Goal: Task Accomplishment & Management: Manage account settings

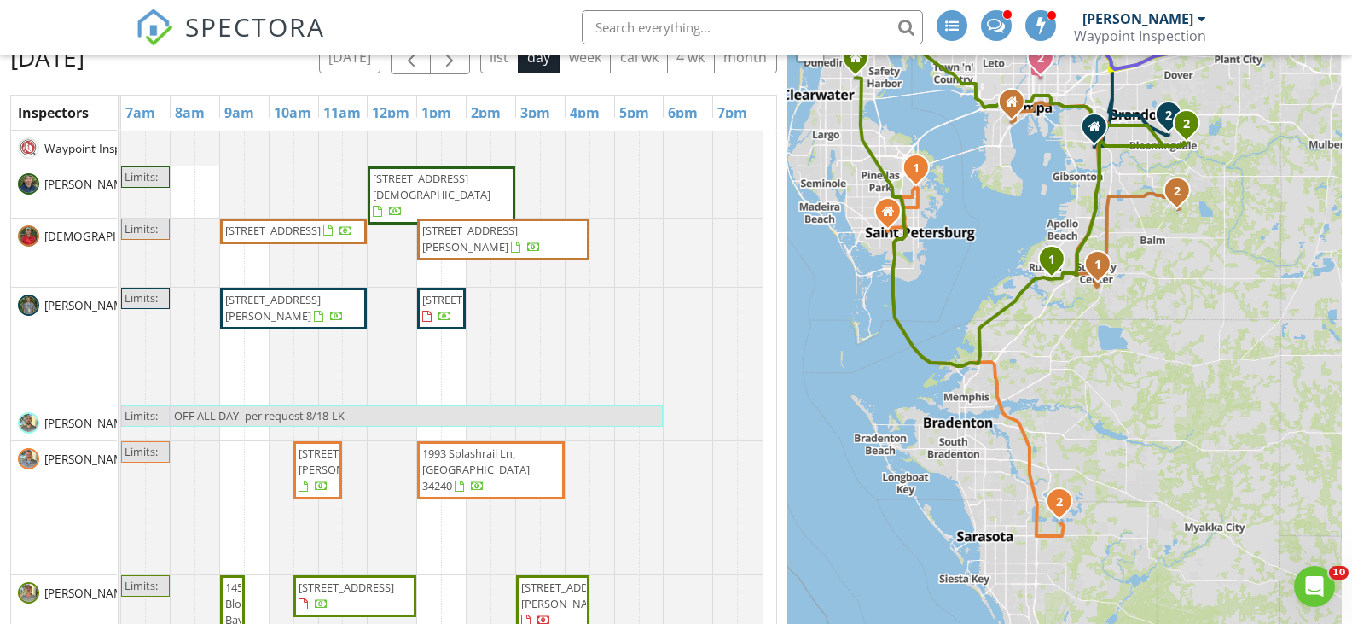
scroll to position [341, 0]
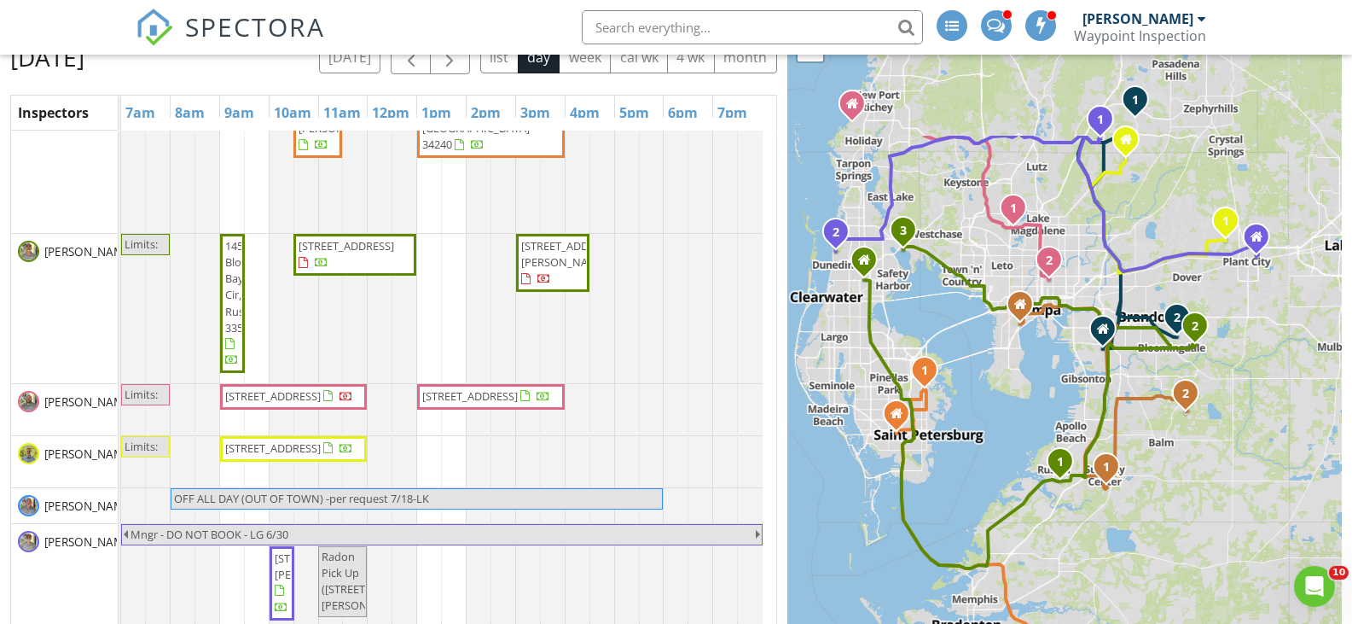
drag, startPoint x: 996, startPoint y: 137, endPoint x: 1019, endPoint y: 378, distance: 241.6
click at [1019, 378] on div "1 1 2 1 2 1 2 1 2 3 1 2 1 1 2 + − US 441, Citrus Boulevard 99.5 km, 1 h 35 min …" at bounding box center [1064, 331] width 555 height 663
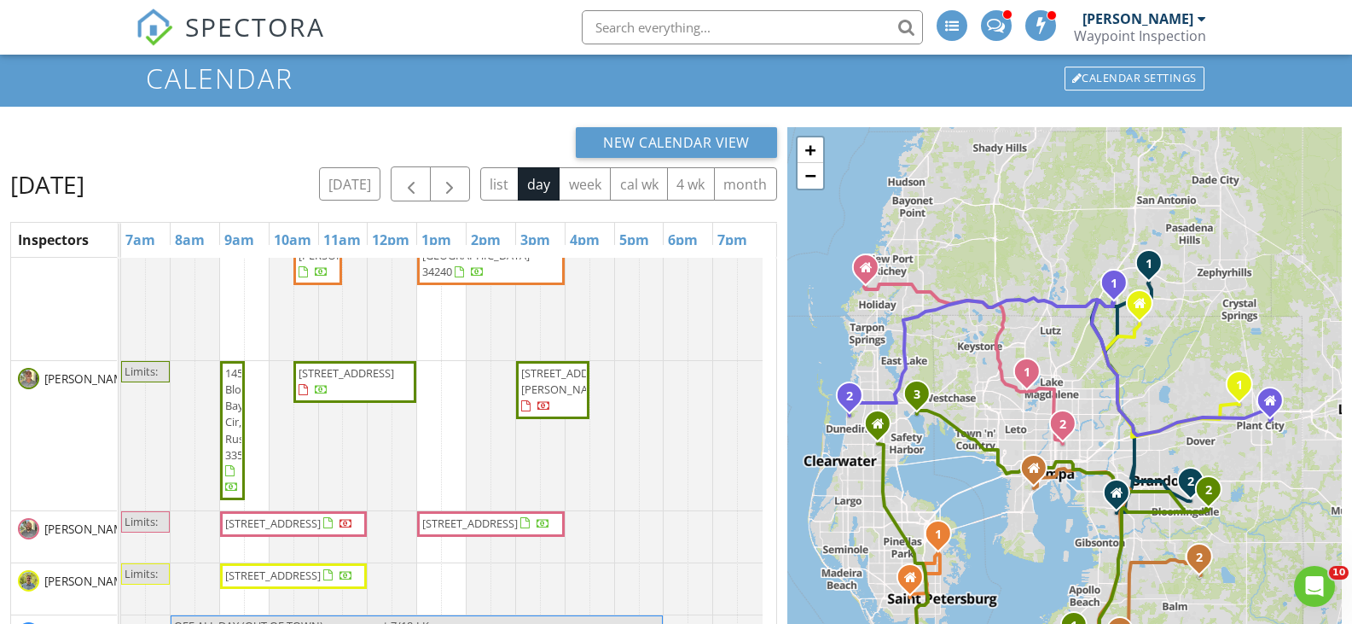
scroll to position [92, 0]
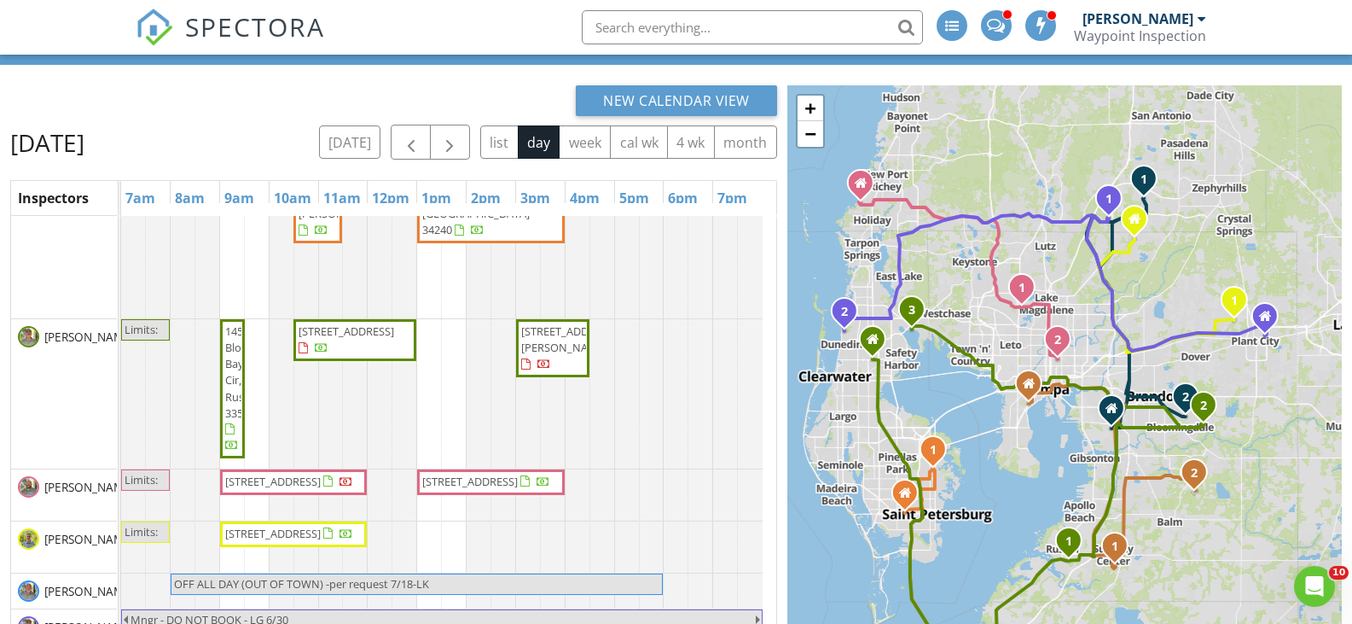
drag, startPoint x: 1103, startPoint y: 463, endPoint x: 1098, endPoint y: 417, distance: 46.4
click at [1098, 417] on div "1 1 2 1 2 1 2 1 2 3 1 2 1 1 2 + − US 441, Citrus Boulevard 99.5 km, 1 h 35 min …" at bounding box center [1064, 416] width 555 height 663
click at [452, 142] on span "button" at bounding box center [449, 142] width 20 height 20
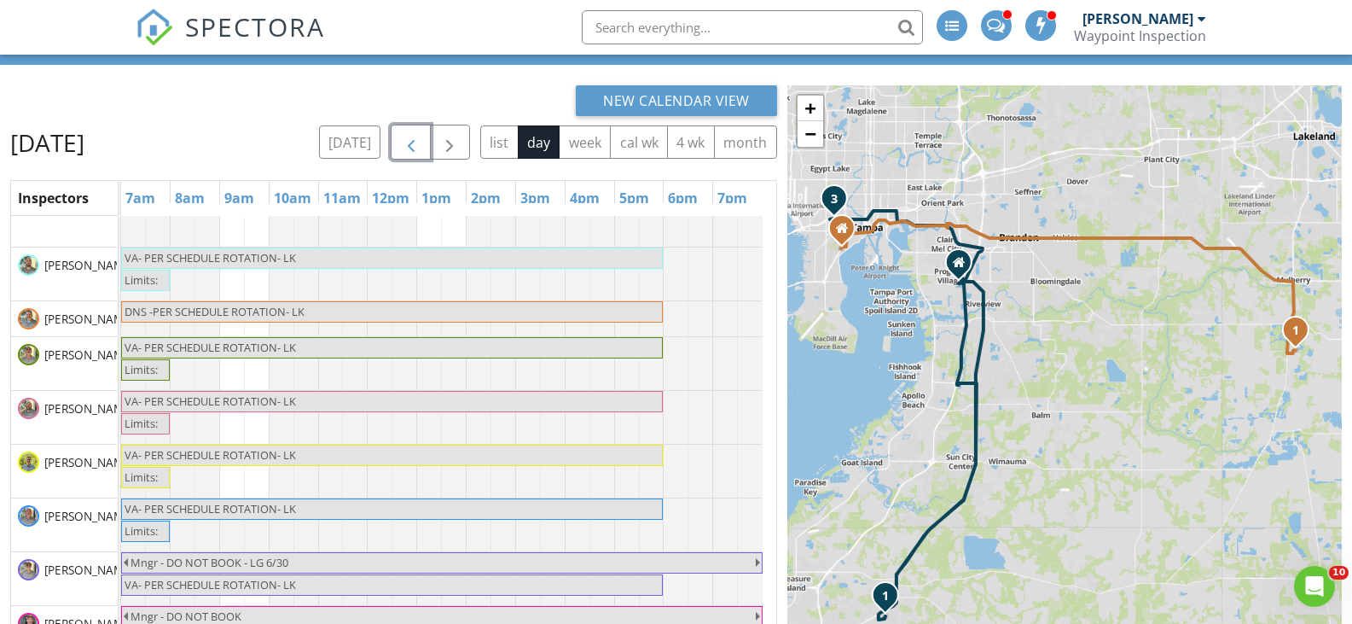
click at [418, 142] on span "button" at bounding box center [411, 142] width 20 height 20
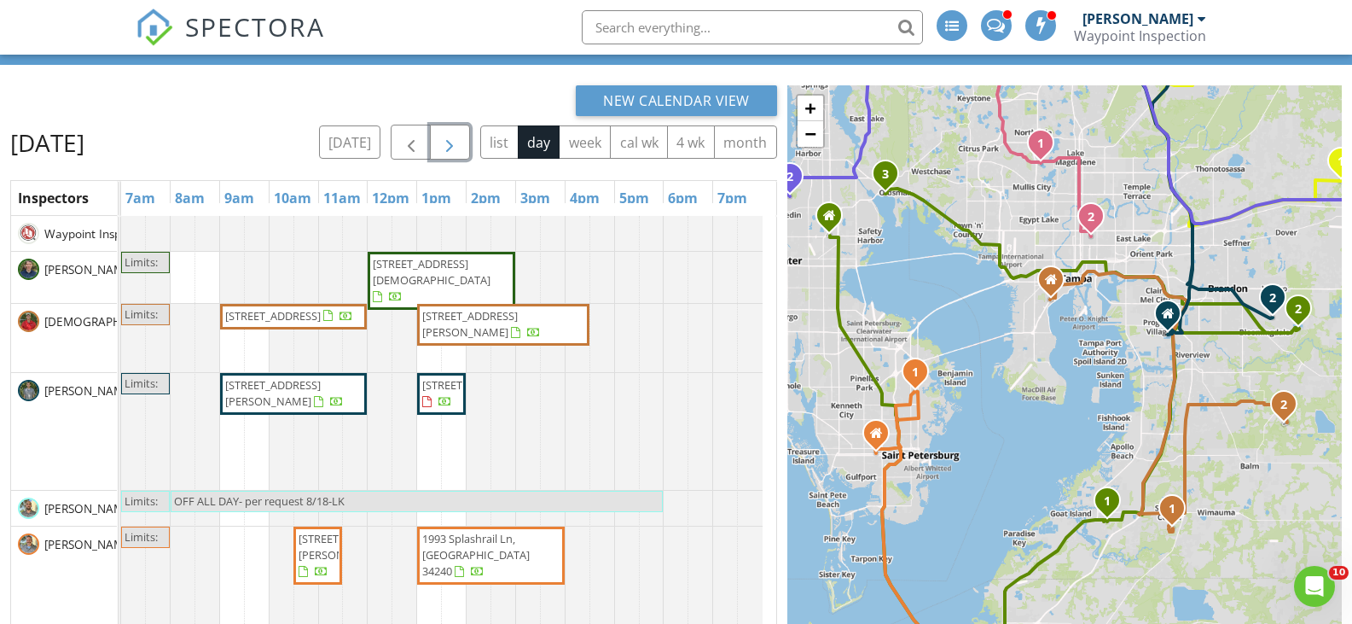
click at [460, 141] on span "button" at bounding box center [449, 142] width 20 height 20
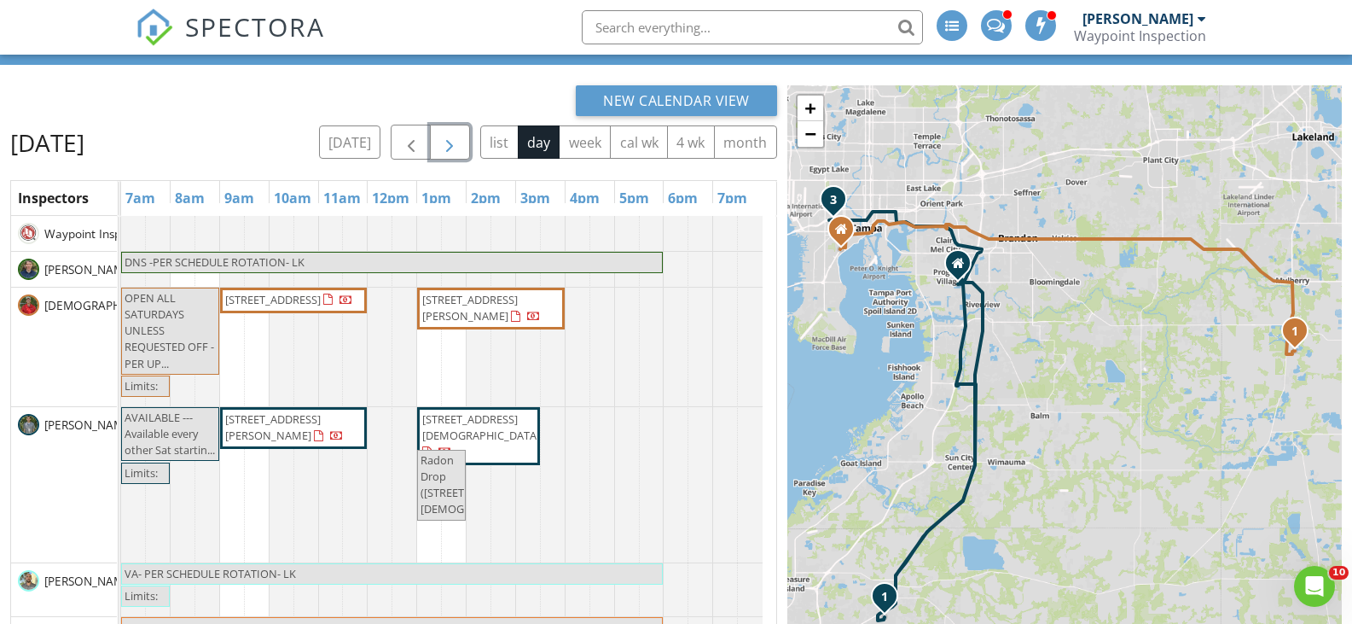
click at [453, 136] on span "button" at bounding box center [449, 142] width 20 height 20
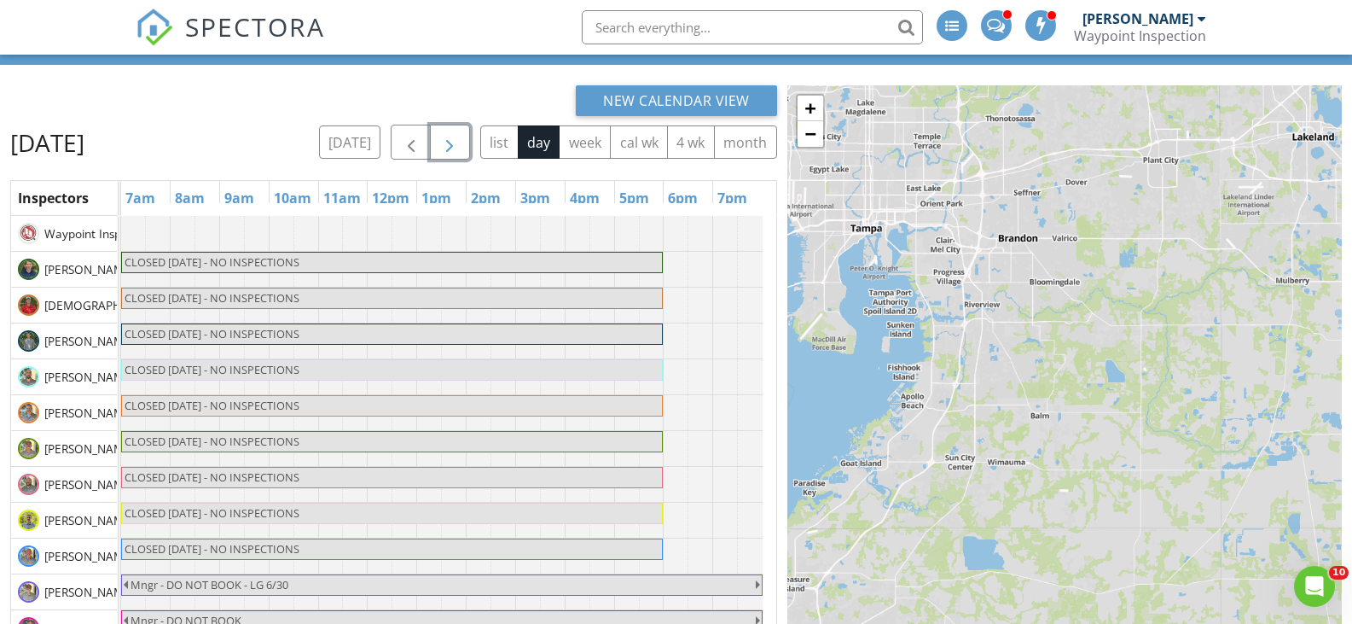
click at [453, 136] on span "button" at bounding box center [449, 142] width 20 height 20
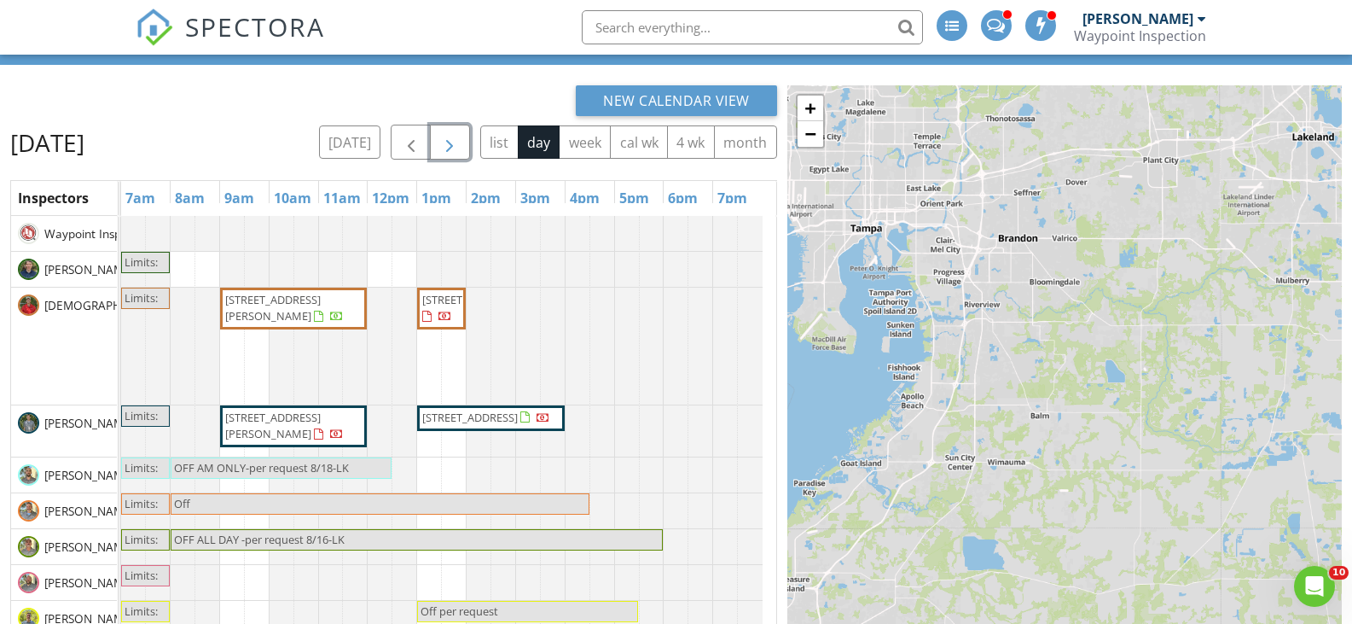
click at [454, 136] on span "button" at bounding box center [449, 142] width 20 height 20
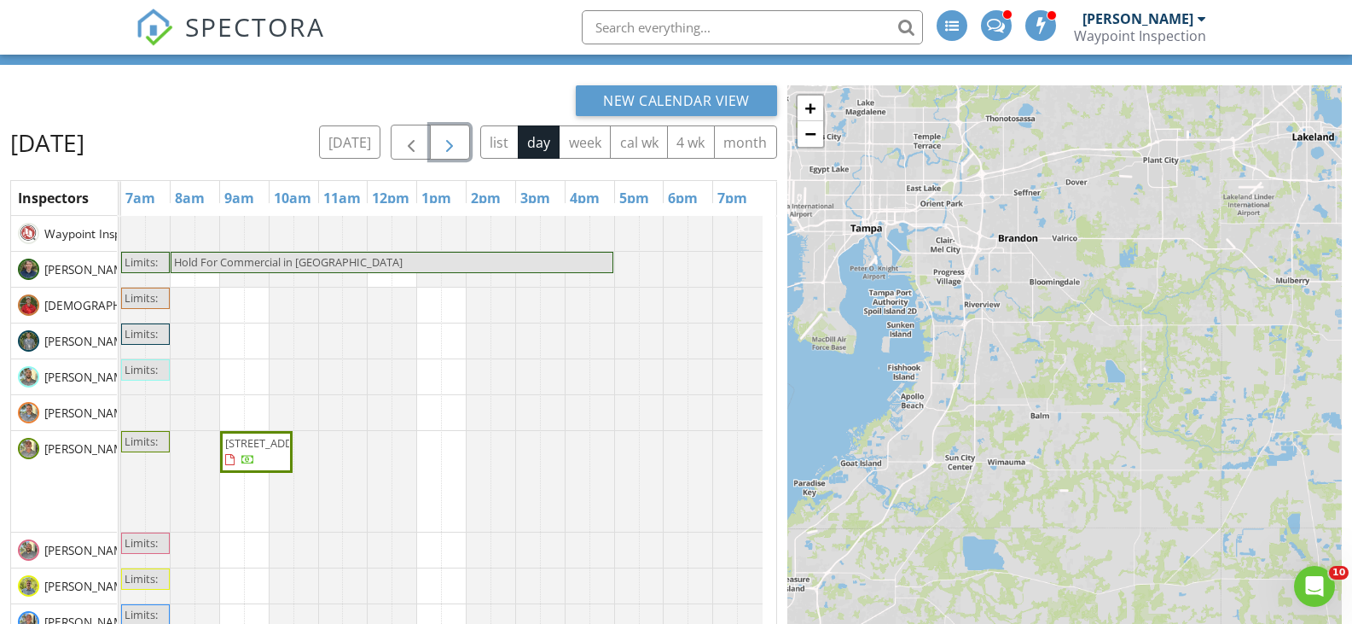
click at [456, 135] on button "button" at bounding box center [450, 142] width 40 height 35
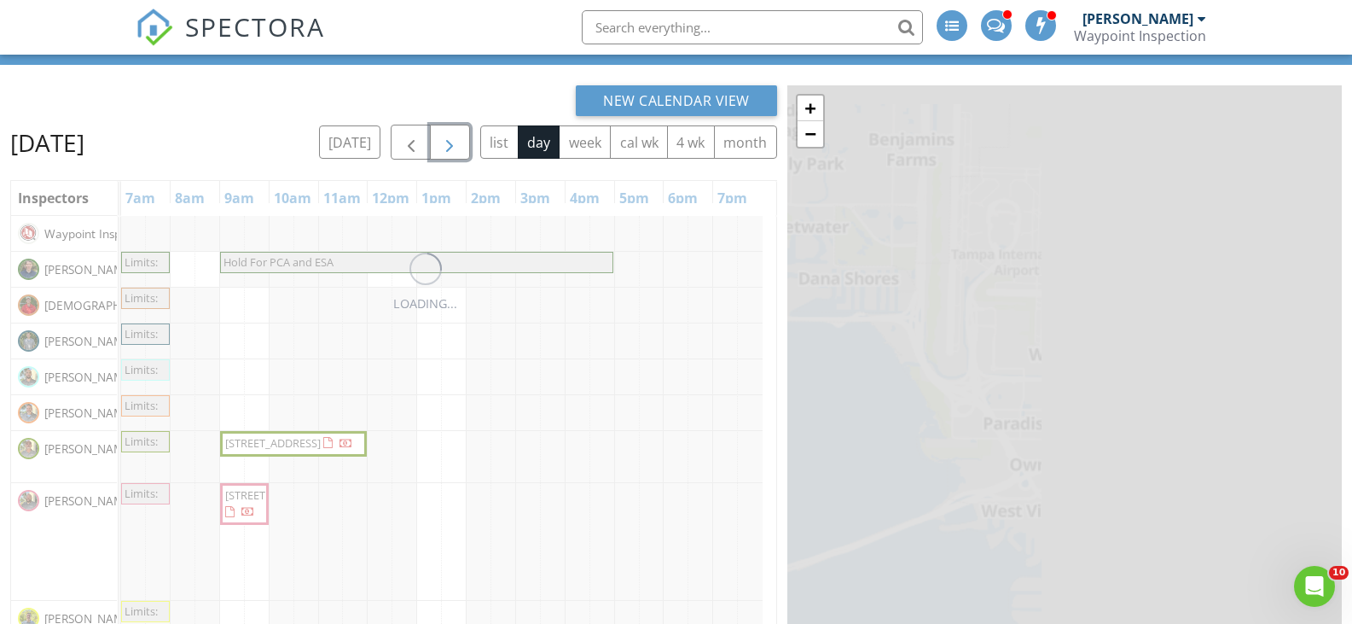
click at [457, 135] on span "button" at bounding box center [449, 142] width 20 height 20
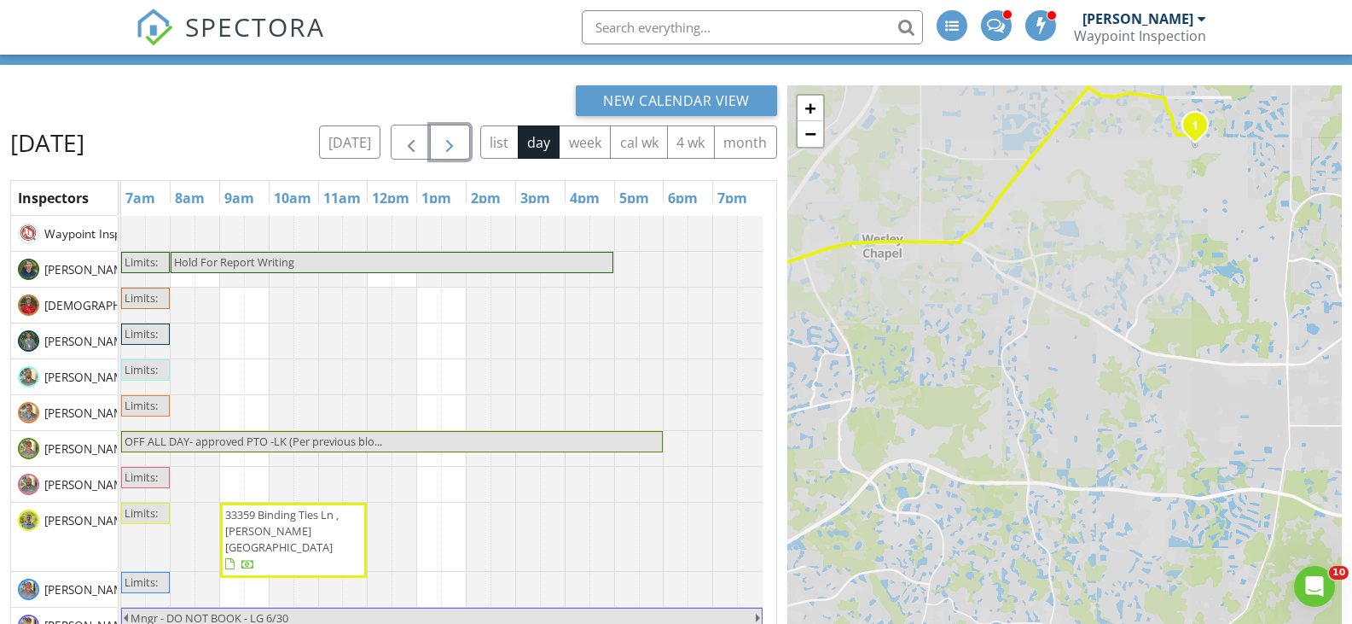
click at [457, 135] on span "button" at bounding box center [449, 142] width 20 height 20
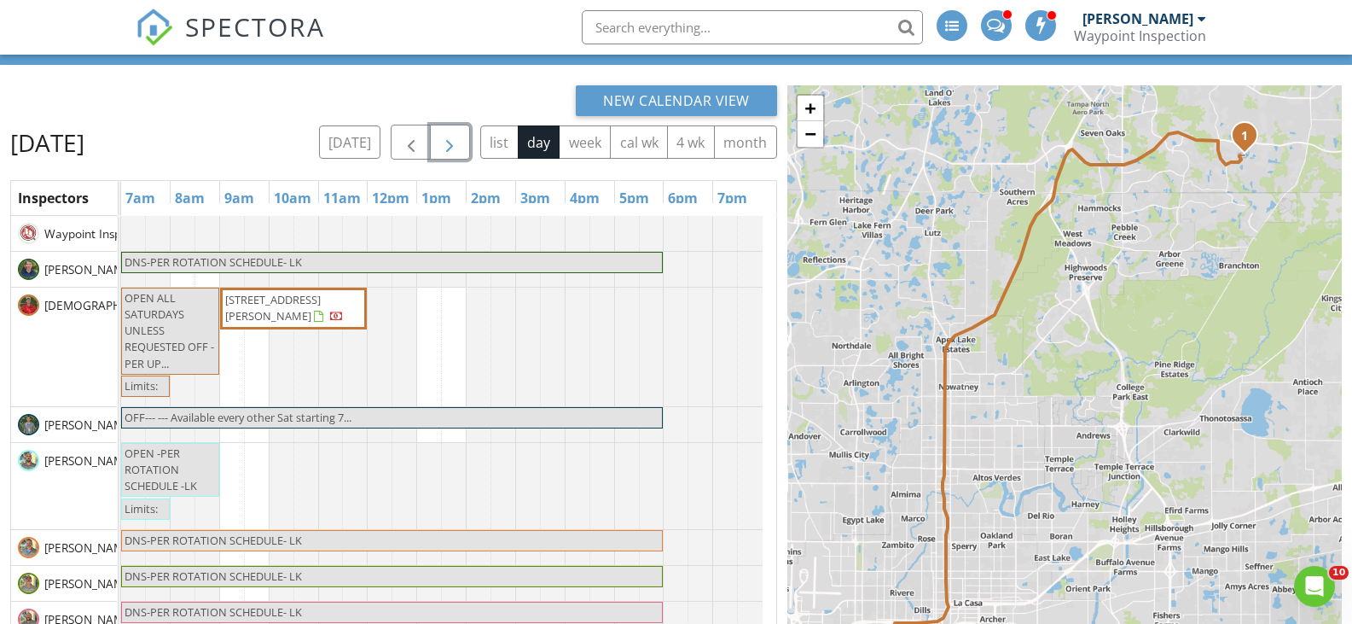
click at [452, 143] on span "button" at bounding box center [449, 142] width 20 height 20
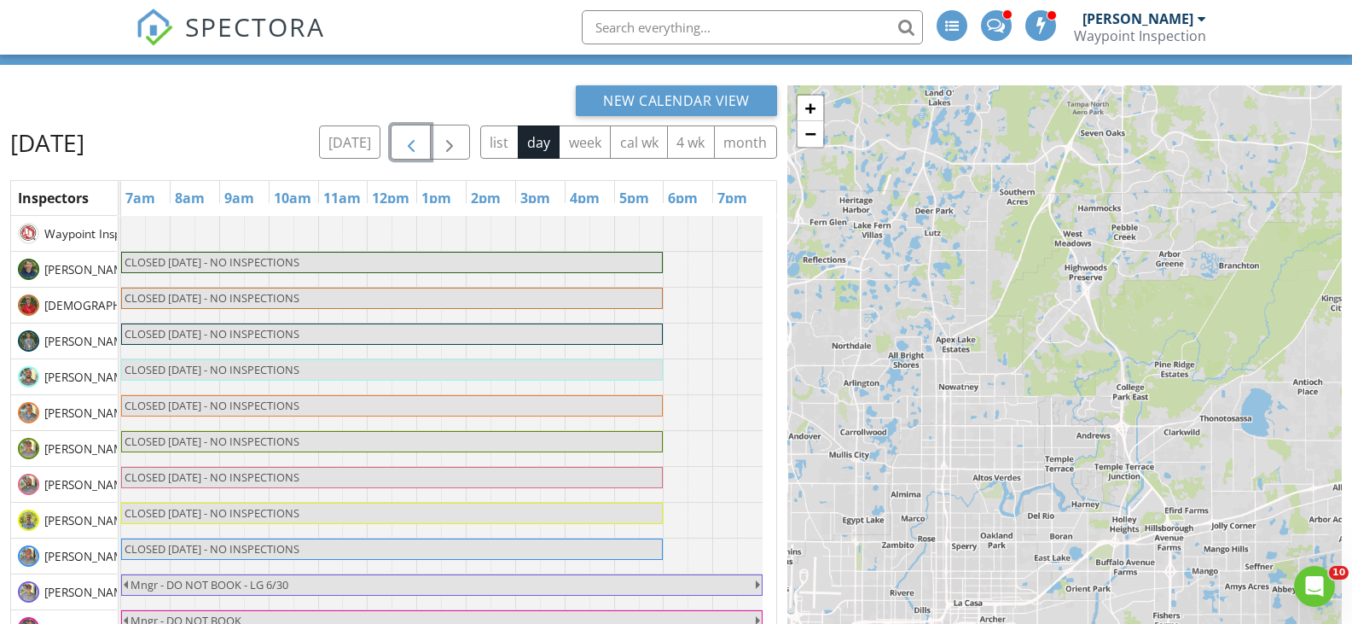
click at [421, 136] on button "button" at bounding box center [411, 142] width 40 height 35
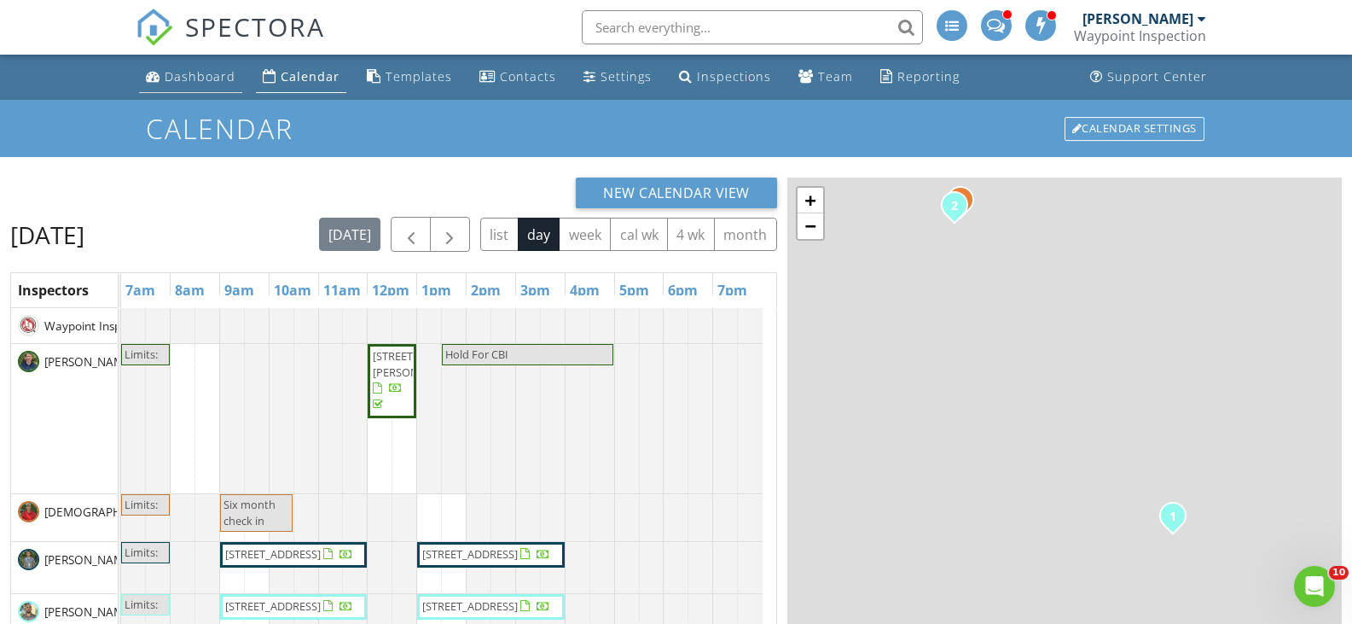
click at [204, 77] on div "Dashboard" at bounding box center [200, 76] width 71 height 16
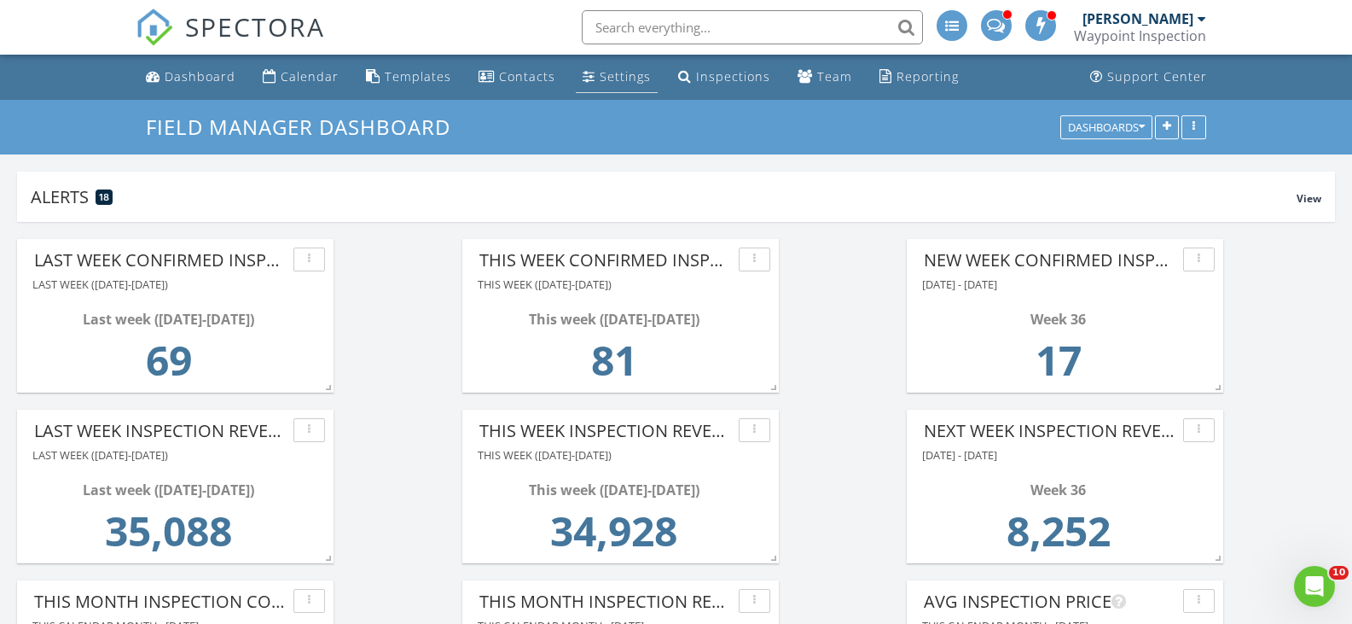
click at [613, 74] on div "Settings" at bounding box center [625, 76] width 51 height 16
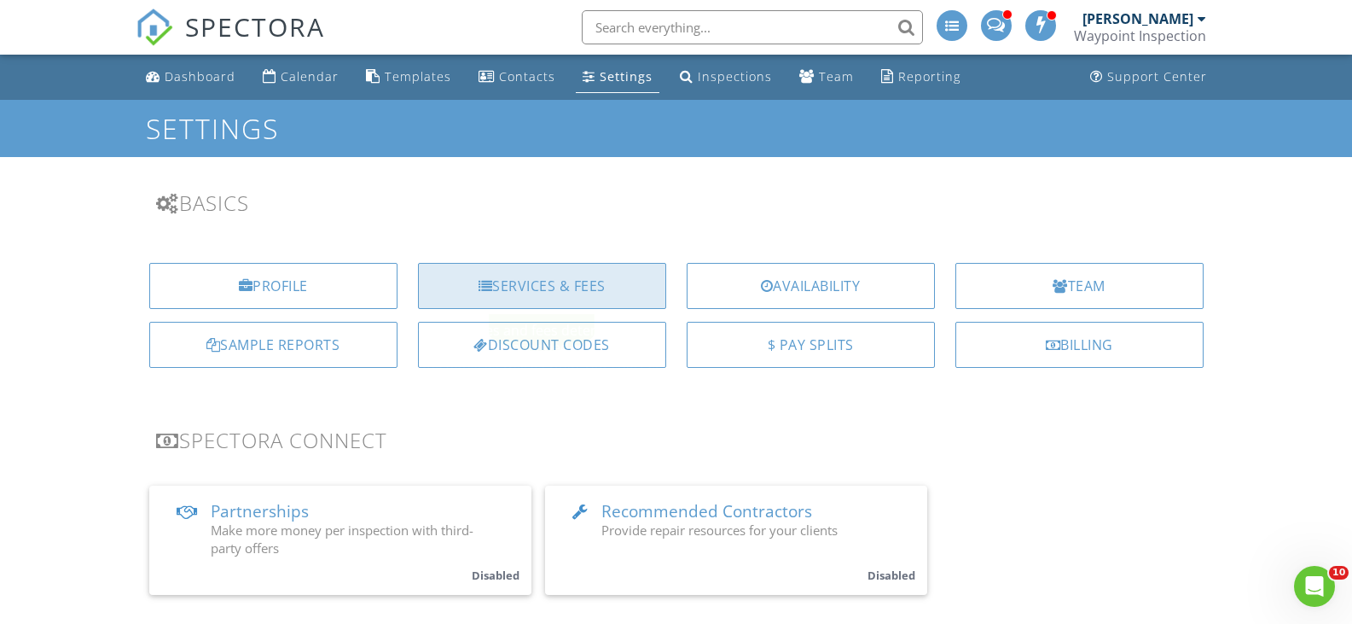
click at [548, 288] on div "Services & Fees" at bounding box center [542, 286] width 248 height 46
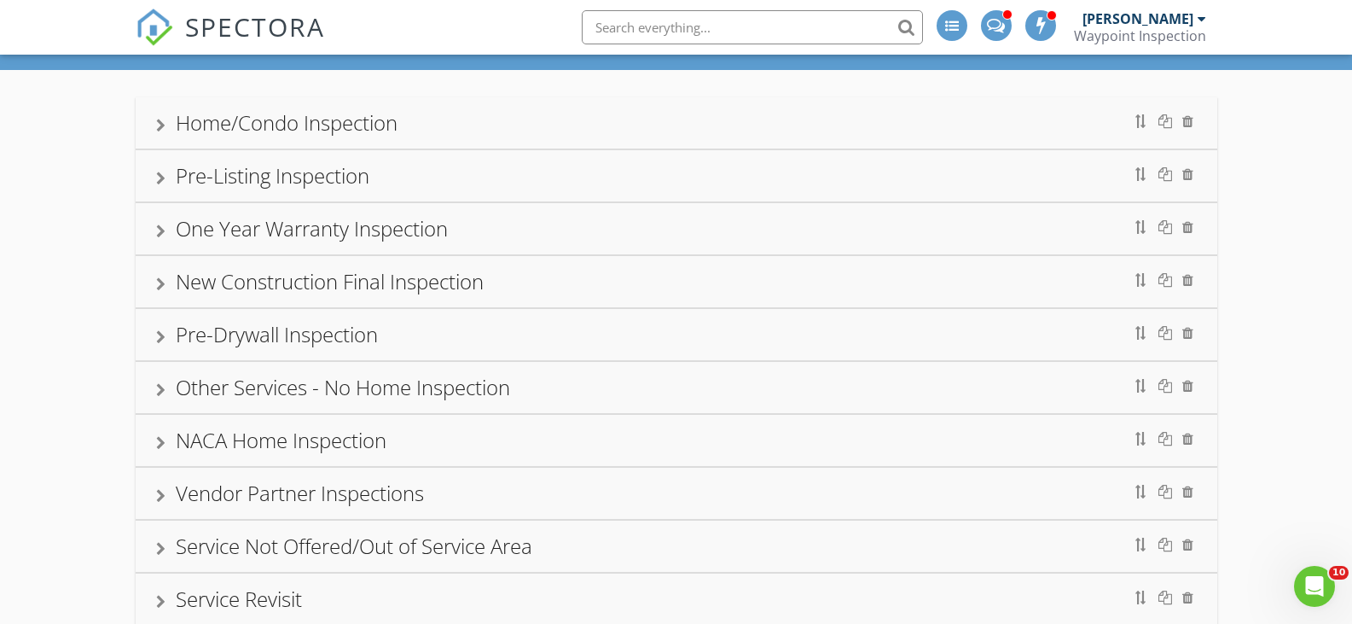
scroll to position [57, 0]
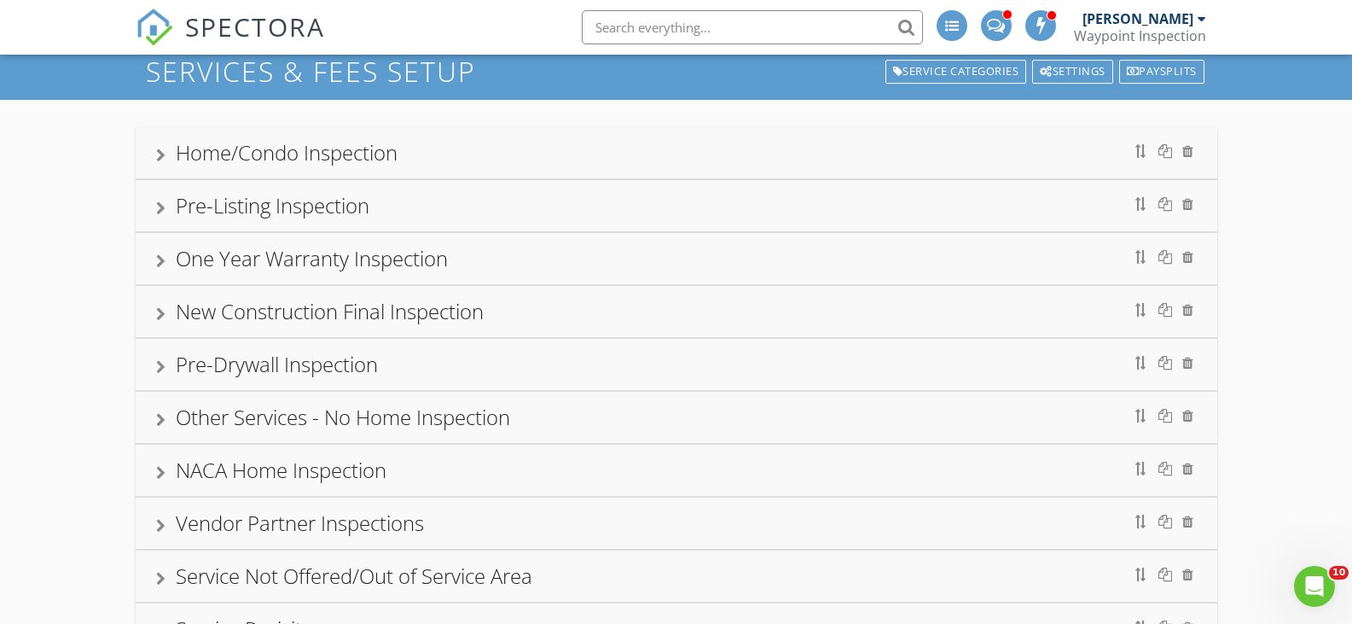
click at [160, 211] on div at bounding box center [160, 208] width 9 height 14
click at [312, 206] on div "Pre-Listing Inspection" at bounding box center [273, 205] width 194 height 28
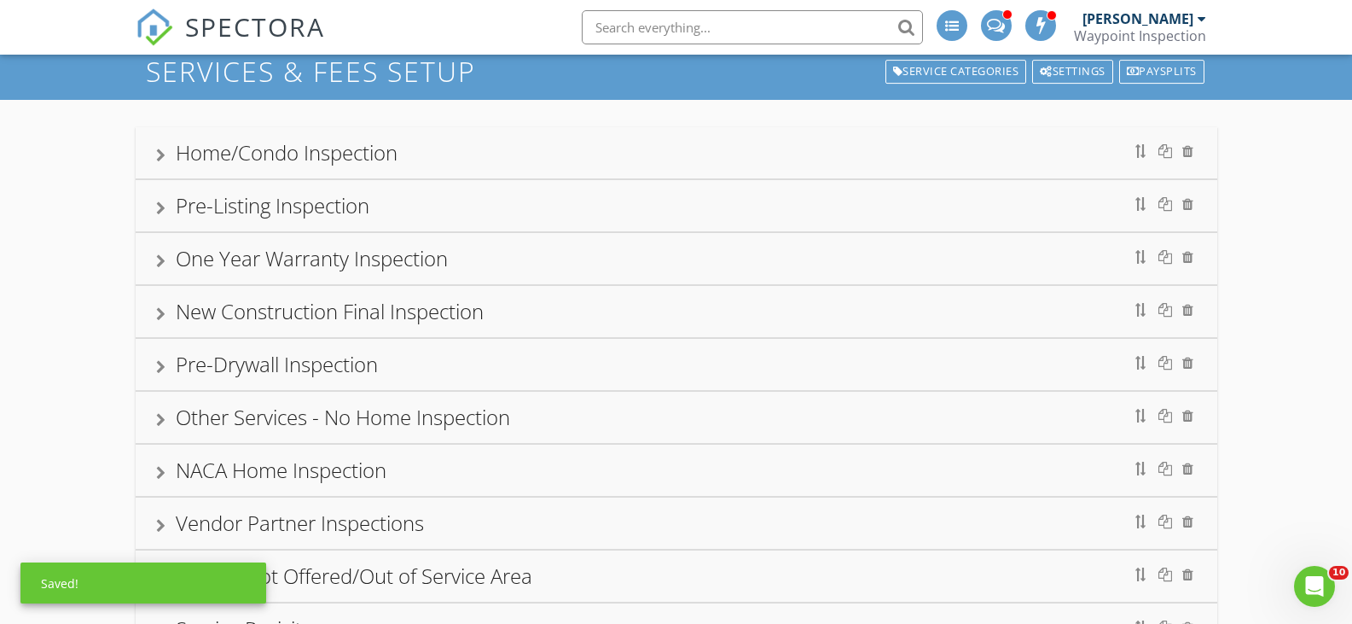
click at [310, 209] on div "Pre-Listing Inspection" at bounding box center [273, 205] width 194 height 28
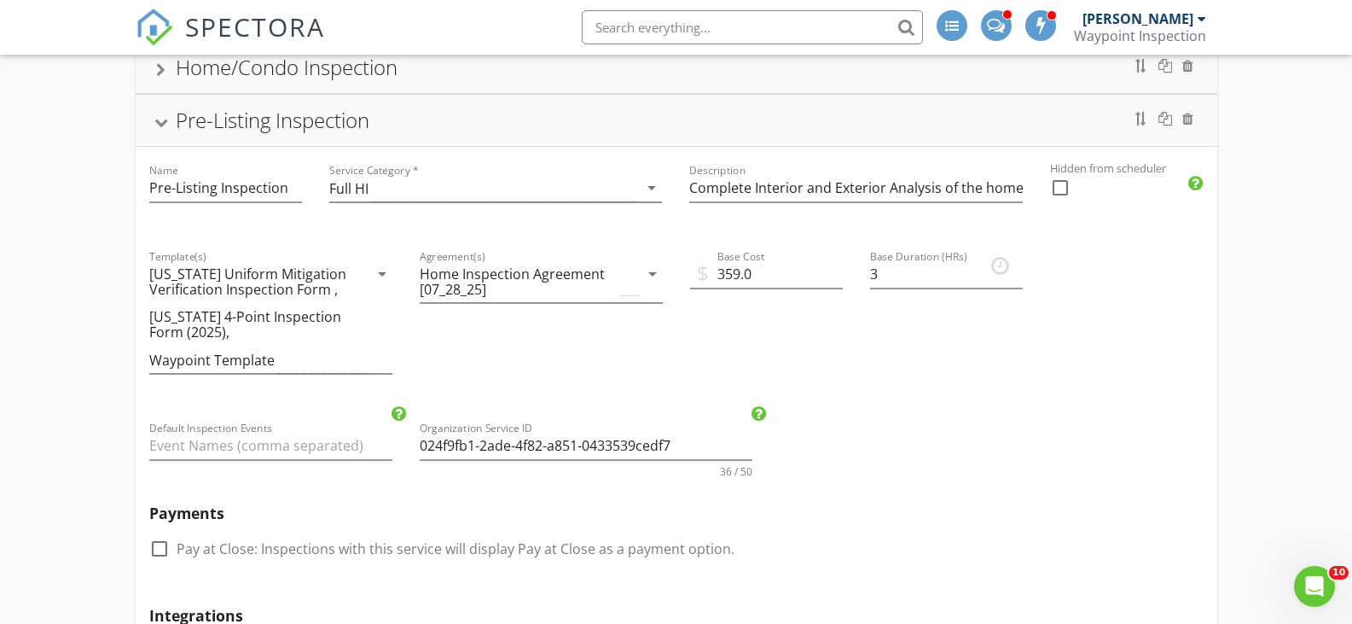
scroll to position [0, 0]
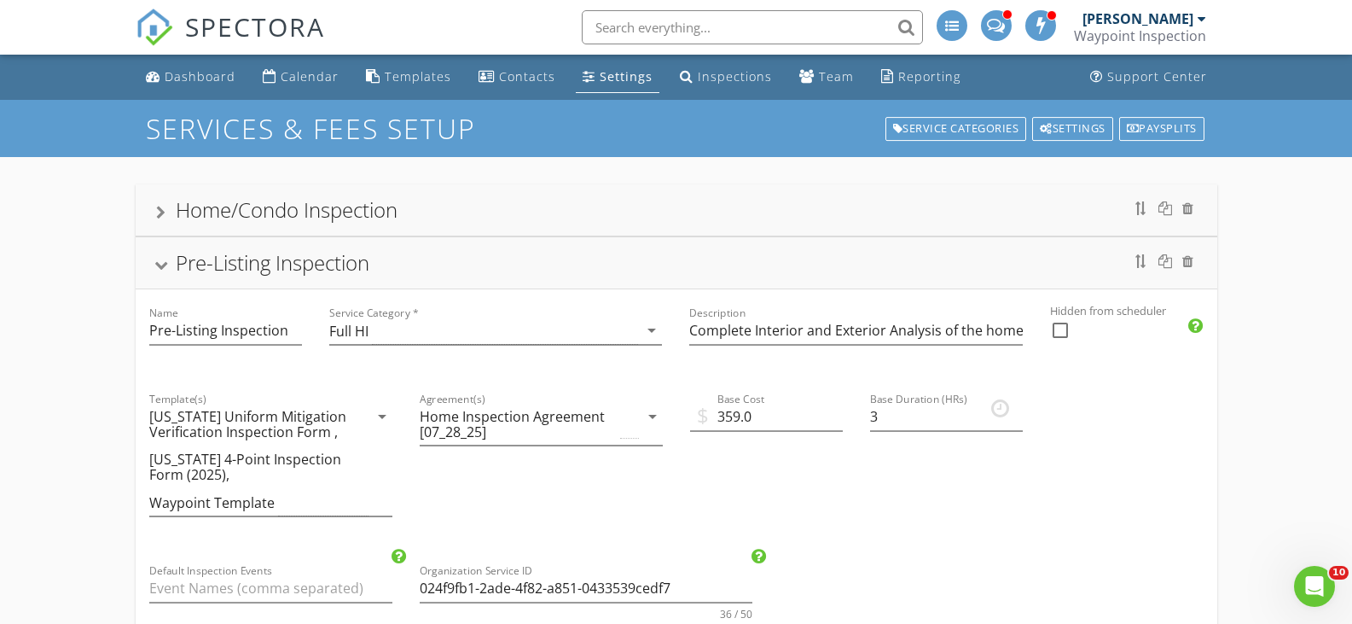
click at [165, 264] on div at bounding box center [161, 265] width 14 height 9
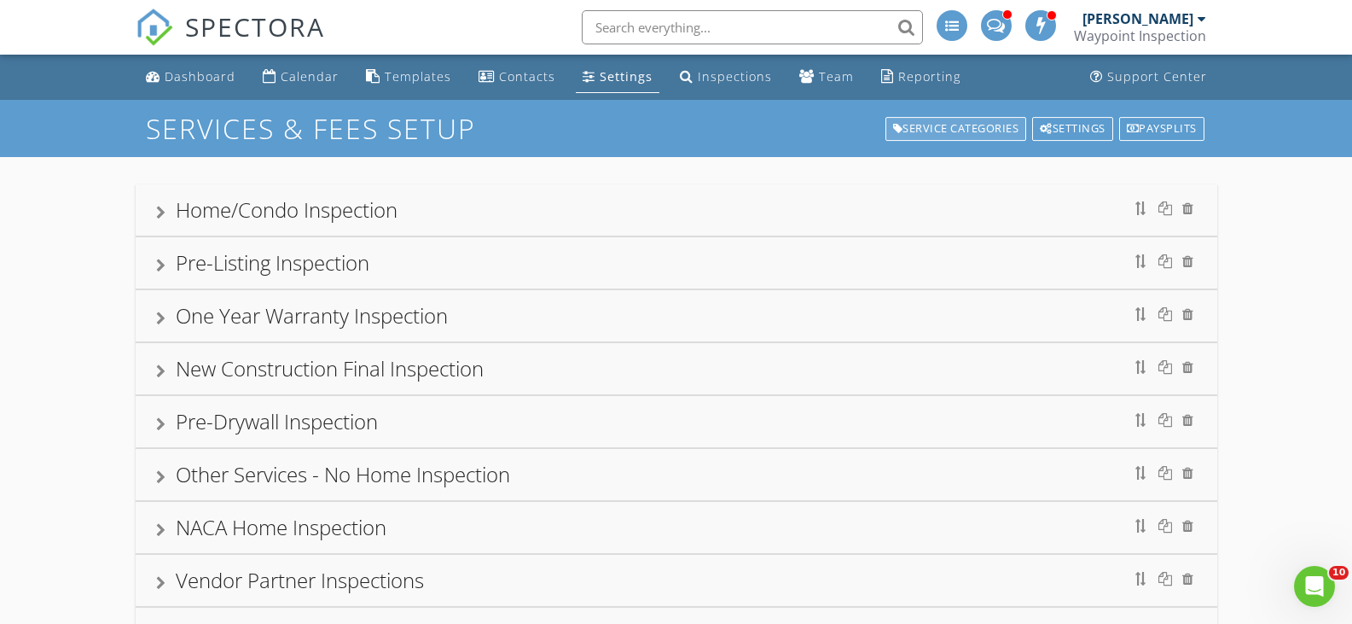
click at [925, 129] on div "Service Categories" at bounding box center [957, 129] width 142 height 24
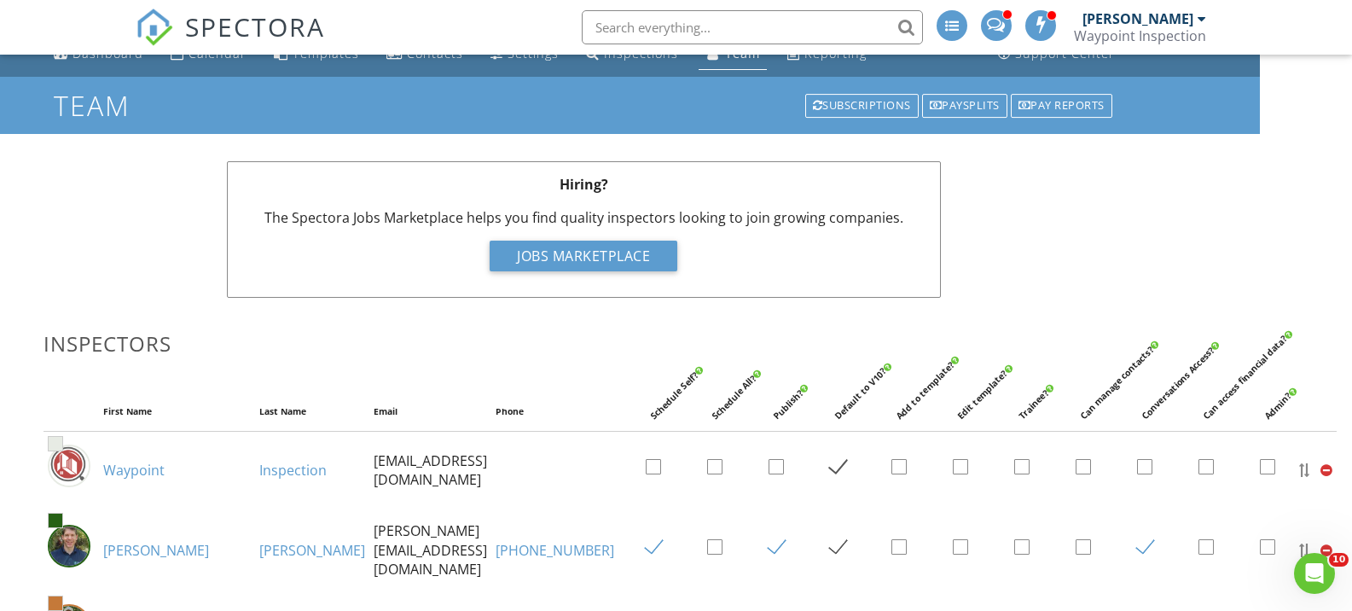
scroll to position [0, 92]
